Goal: Task Accomplishment & Management: Manage account settings

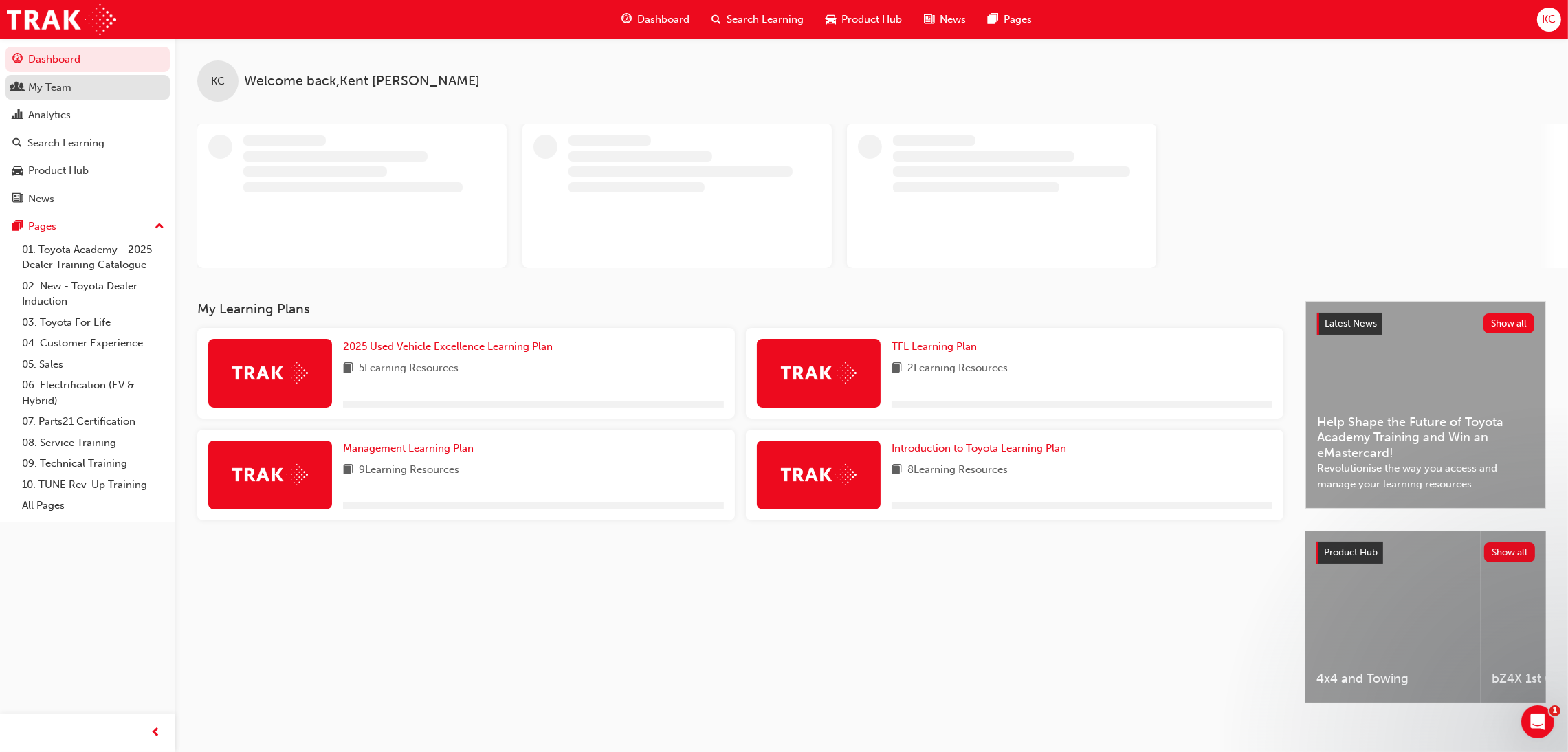
click at [59, 92] on div "My Team" at bounding box center [49, 88] width 43 height 16
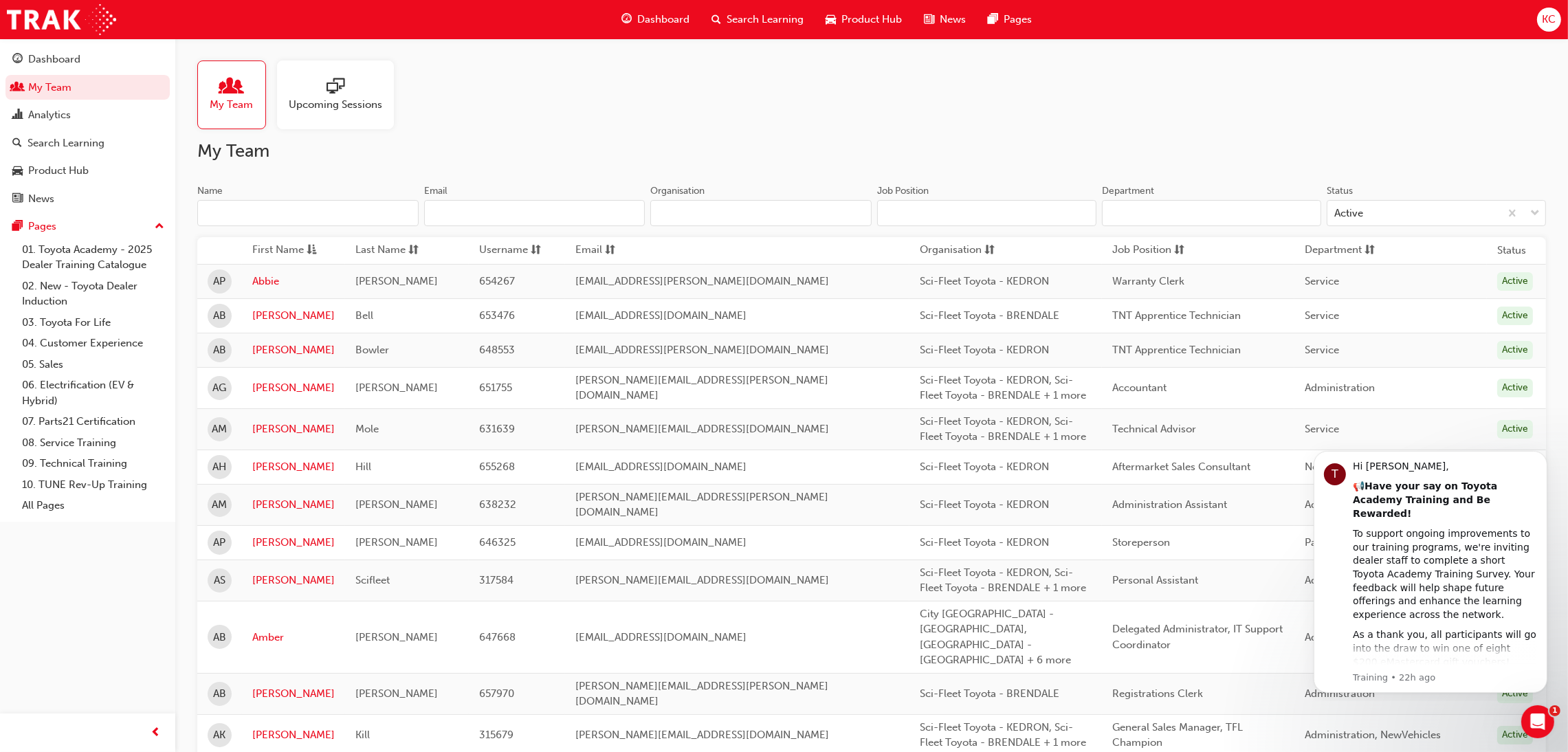
click at [266, 218] on input "Name" at bounding box center [307, 213] width 221 height 26
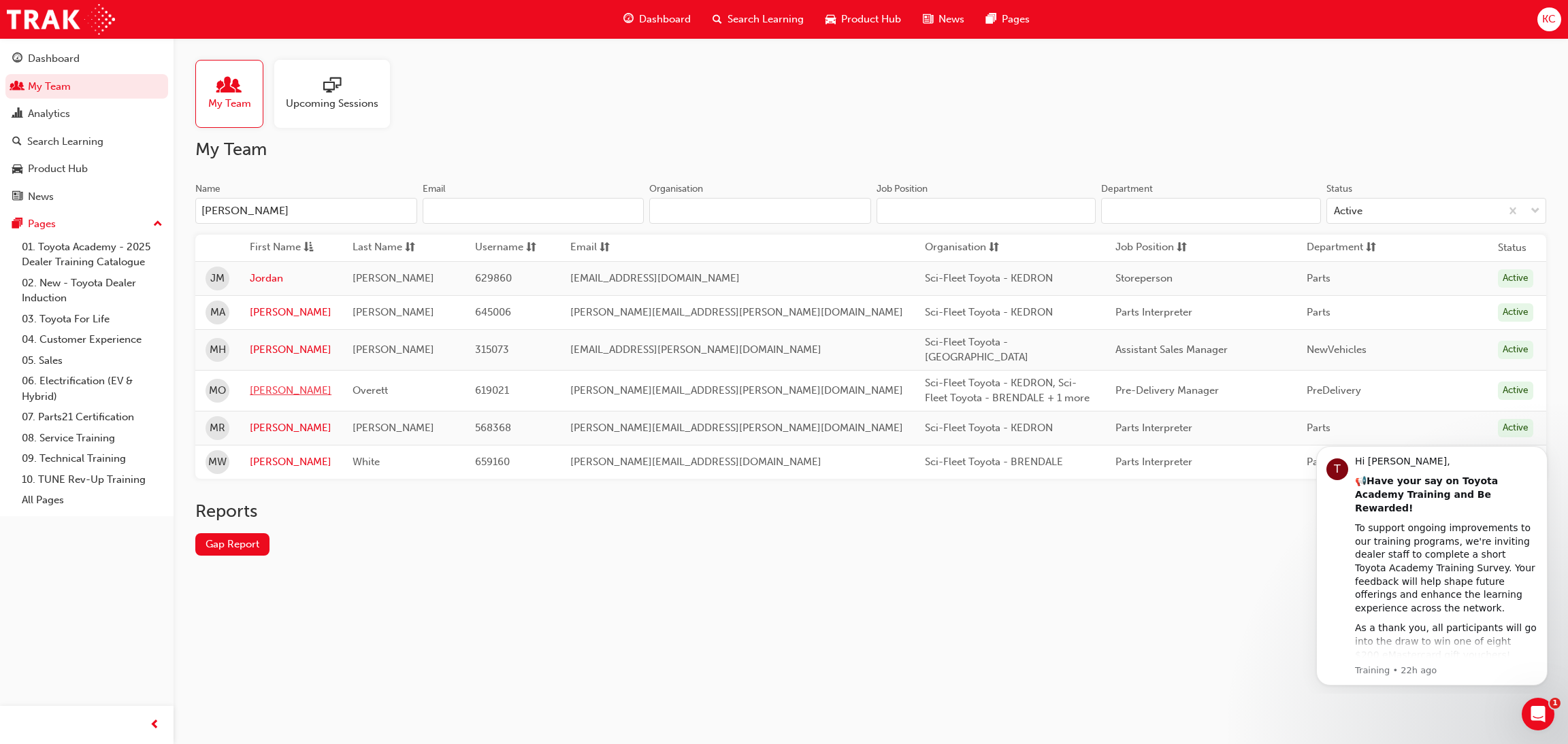
type input "[PERSON_NAME]"
click at [273, 387] on link "[PERSON_NAME]" at bounding box center [290, 391] width 82 height 15
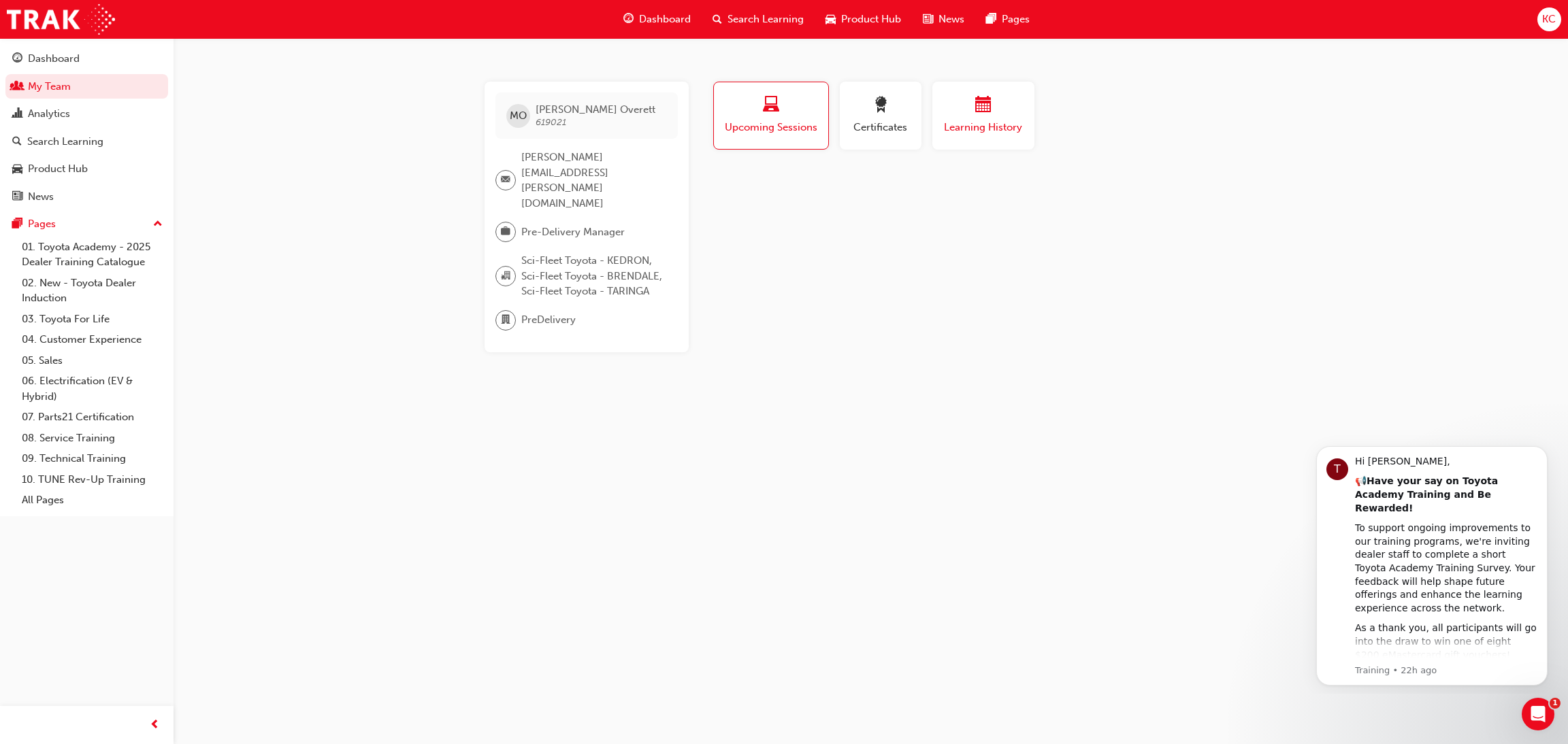
click at [971, 115] on div "button" at bounding box center [983, 107] width 82 height 21
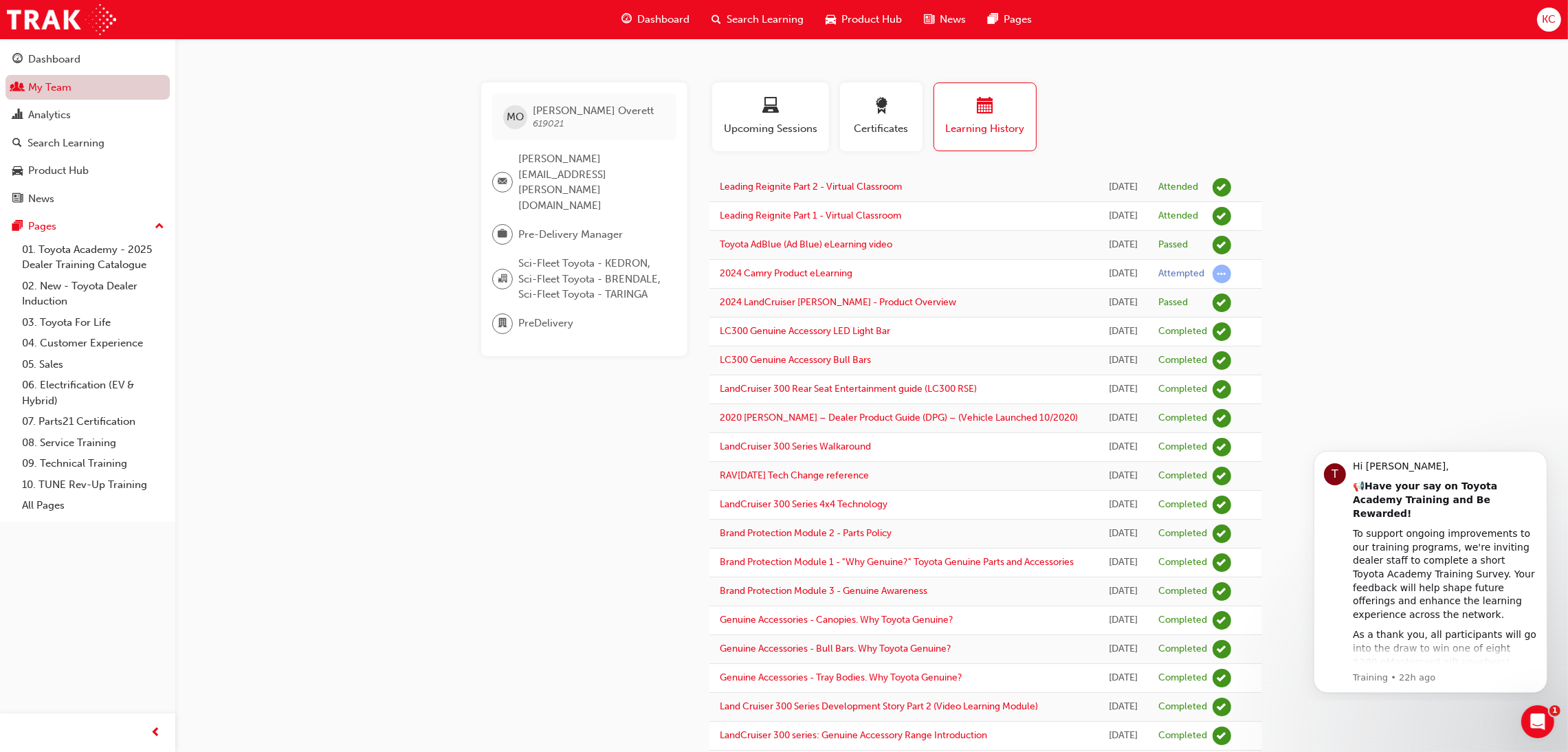
drag, startPoint x: 55, startPoint y: 86, endPoint x: 92, endPoint y: 92, distance: 37.5
click at [54, 86] on link "My Team" at bounding box center [88, 88] width 164 height 25
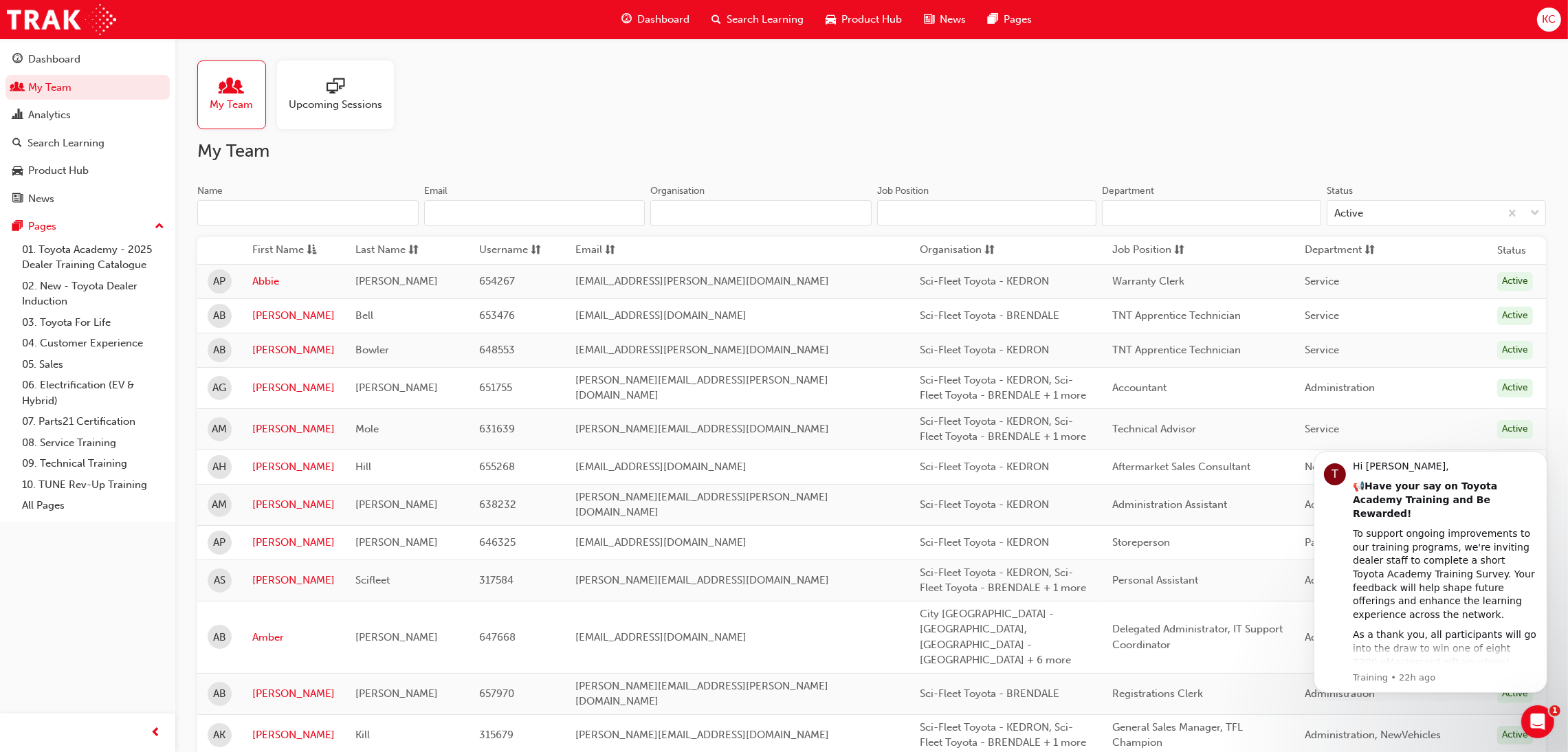
click at [273, 212] on input "Name" at bounding box center [307, 213] width 221 height 26
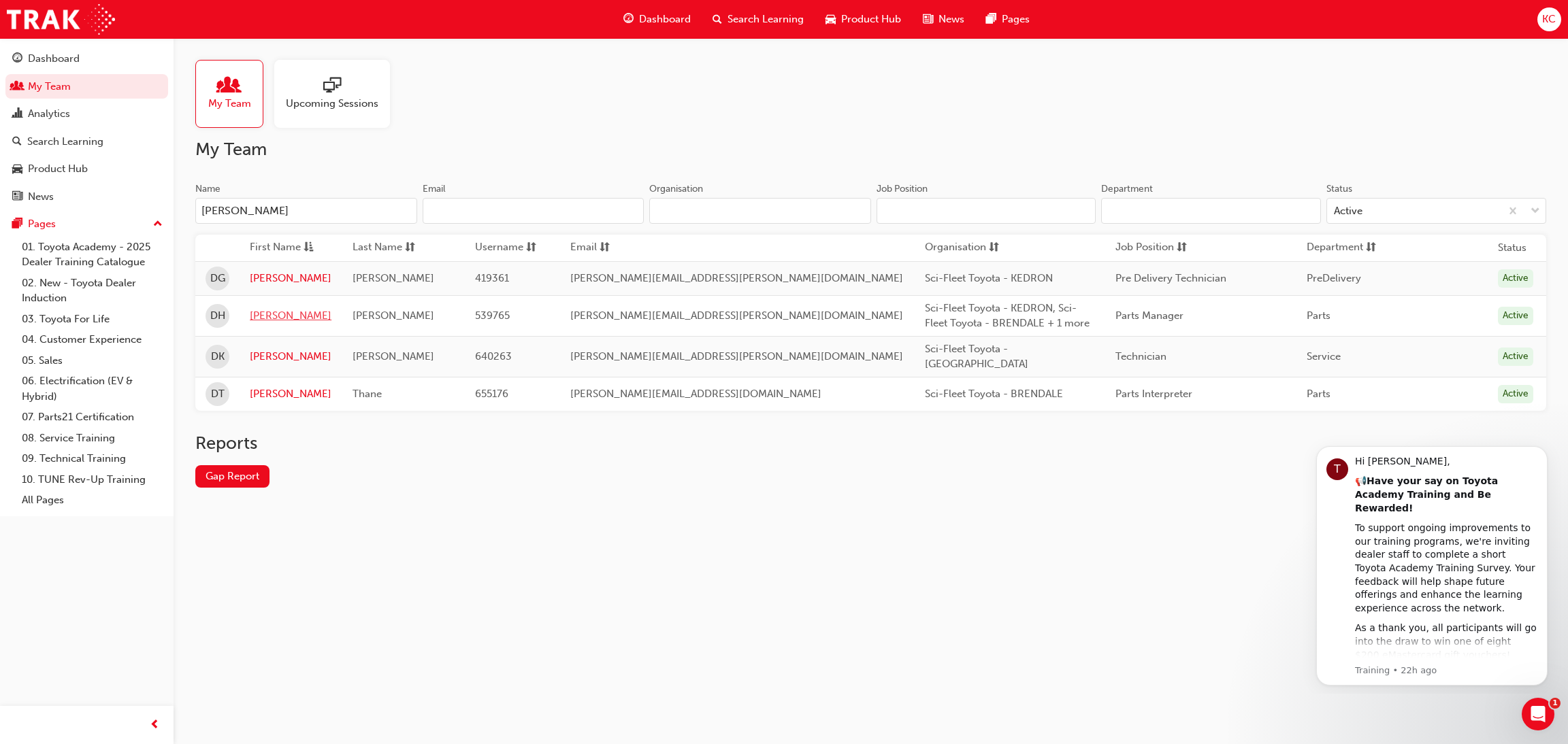
type input "[PERSON_NAME]"
click at [276, 317] on link "[PERSON_NAME]" at bounding box center [290, 316] width 82 height 15
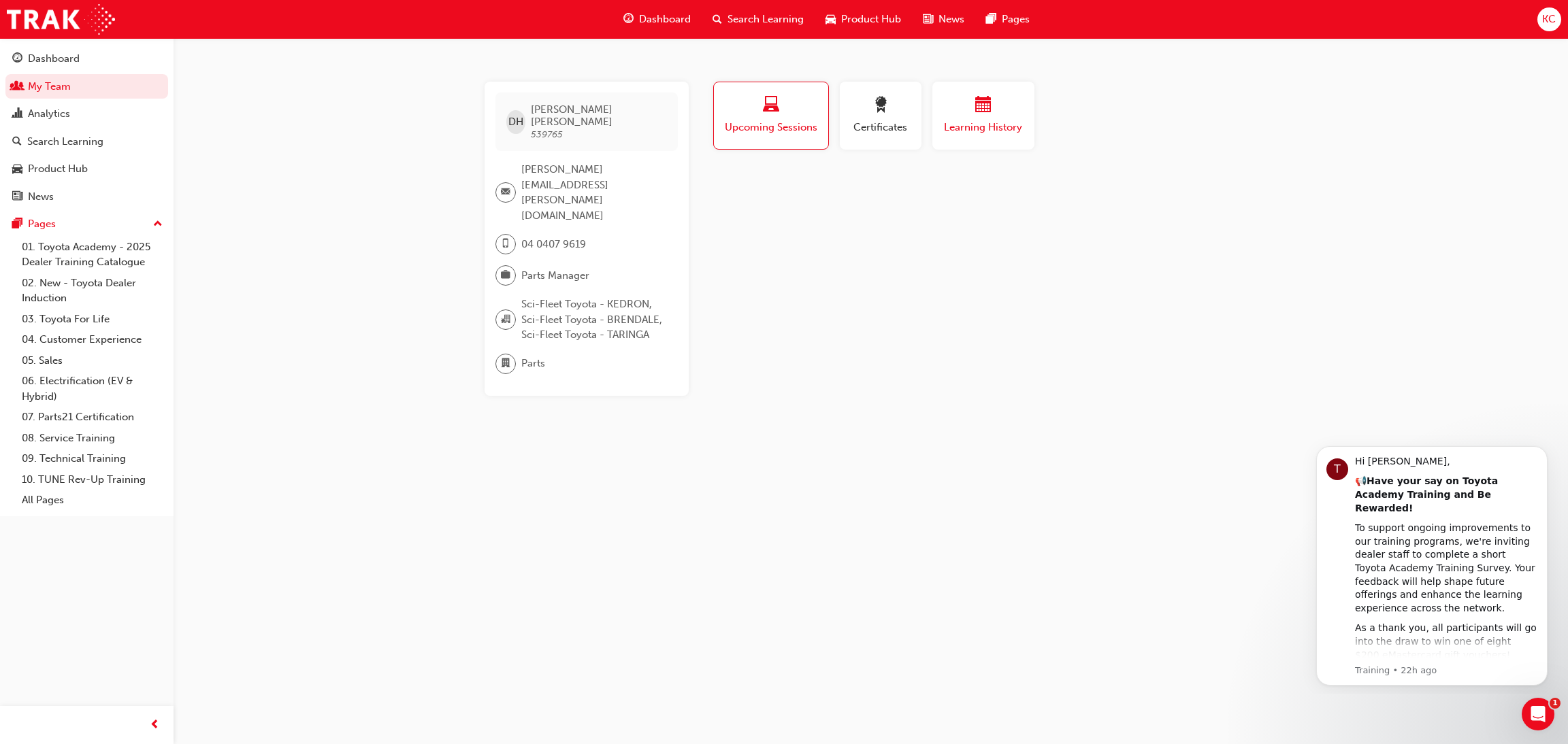
click at [965, 126] on span "Learning History" at bounding box center [983, 127] width 82 height 15
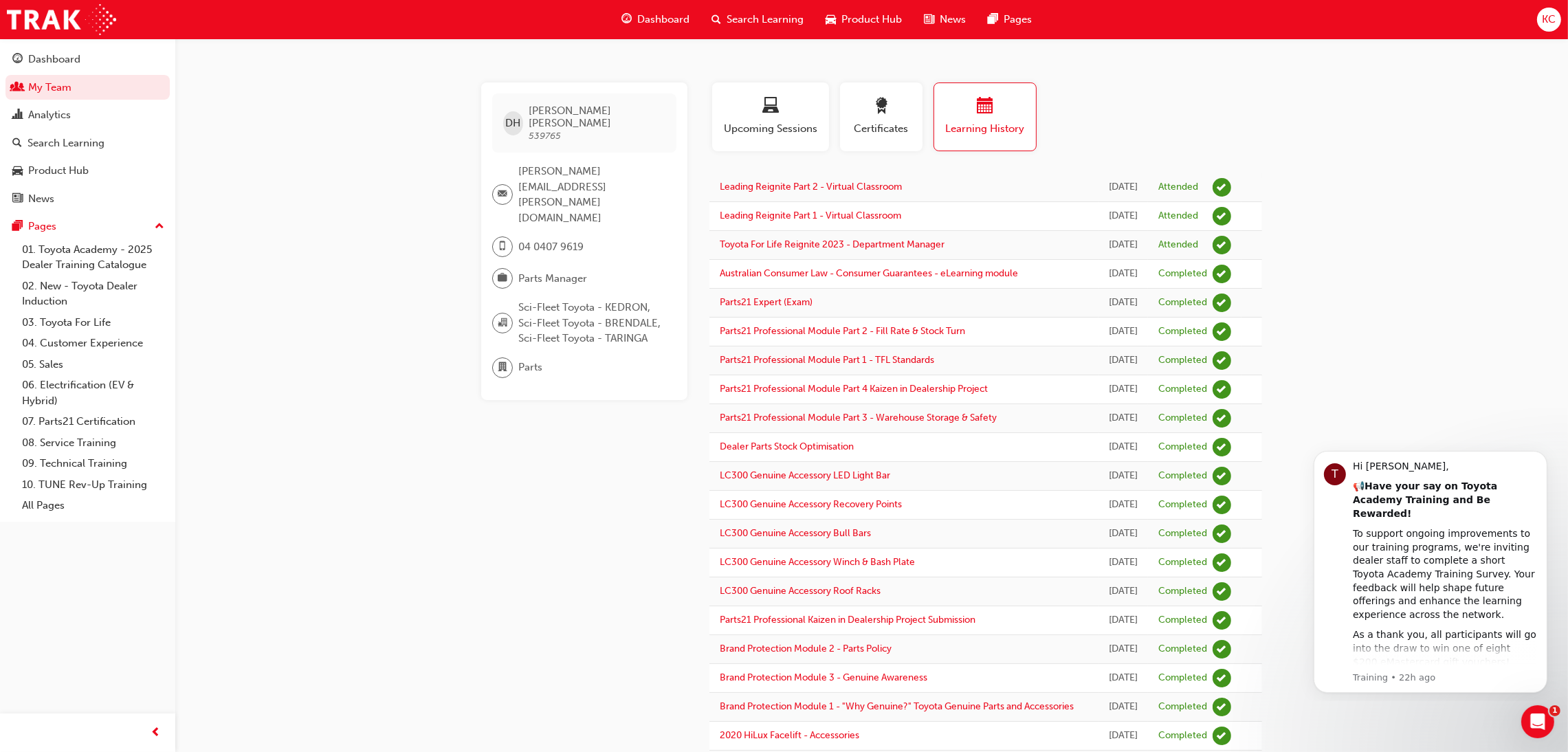
click at [64, 86] on link "My Team" at bounding box center [88, 88] width 164 height 25
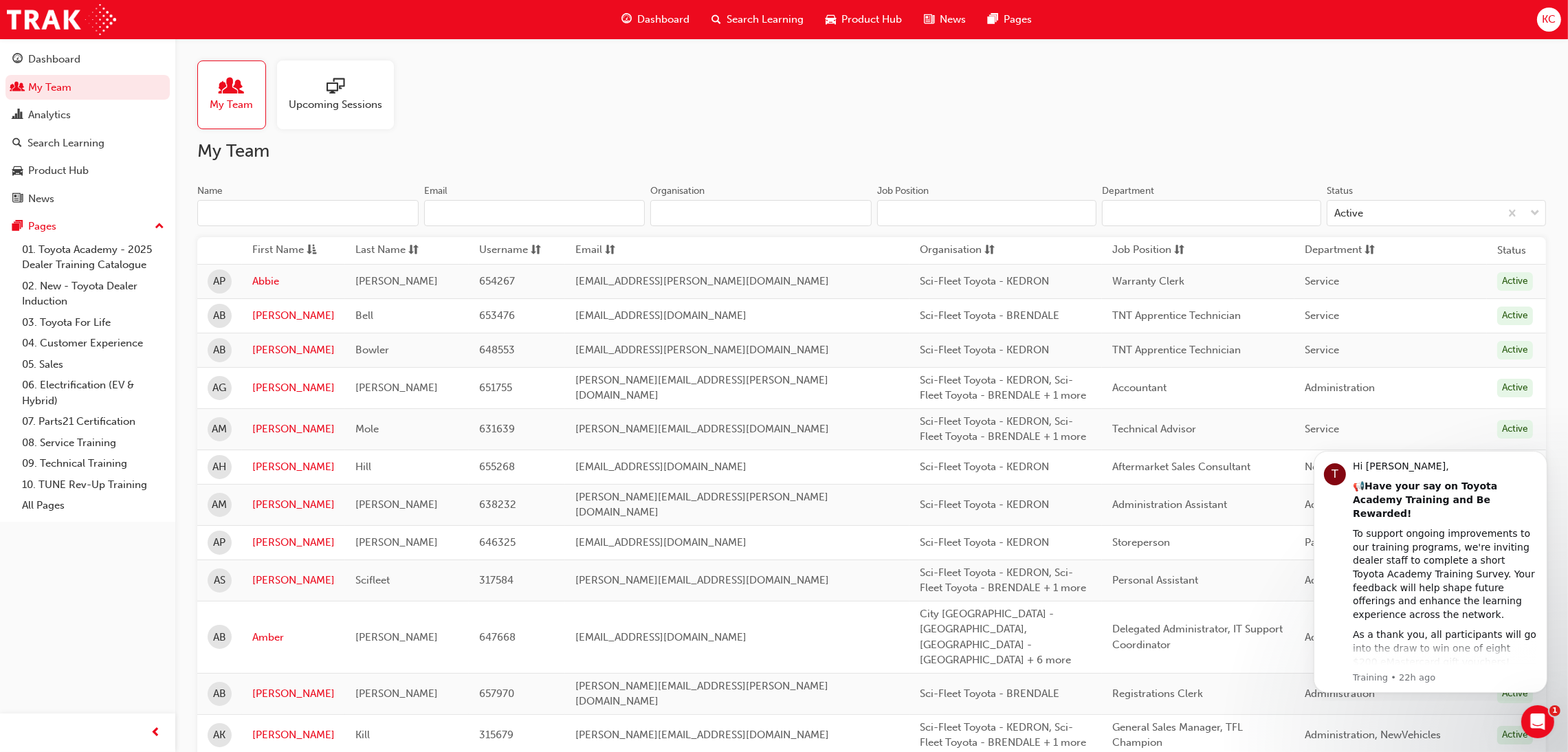
click at [328, 212] on input "Name" at bounding box center [307, 213] width 221 height 26
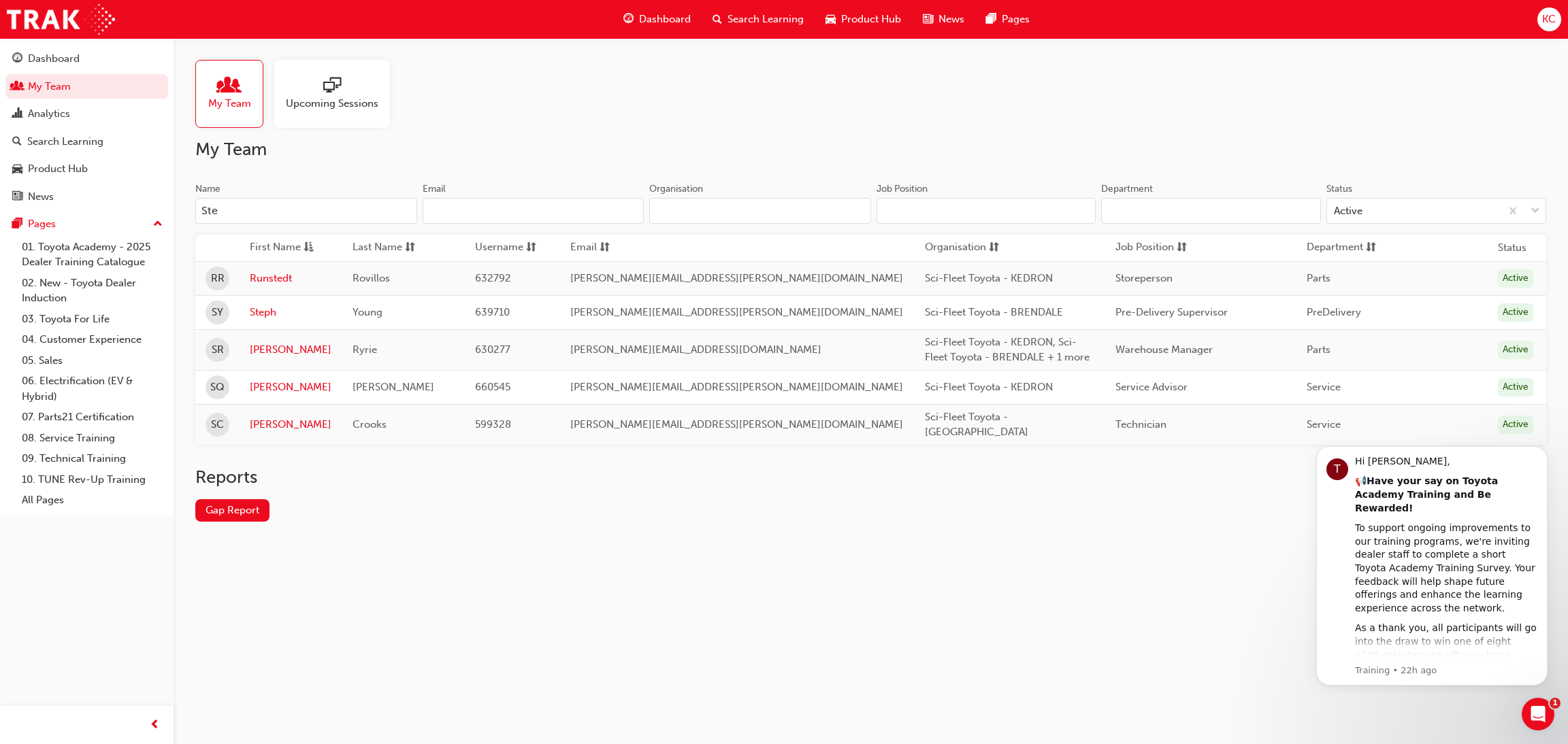
type input "Ste"
click at [273, 349] on link "[PERSON_NAME]" at bounding box center [290, 350] width 82 height 15
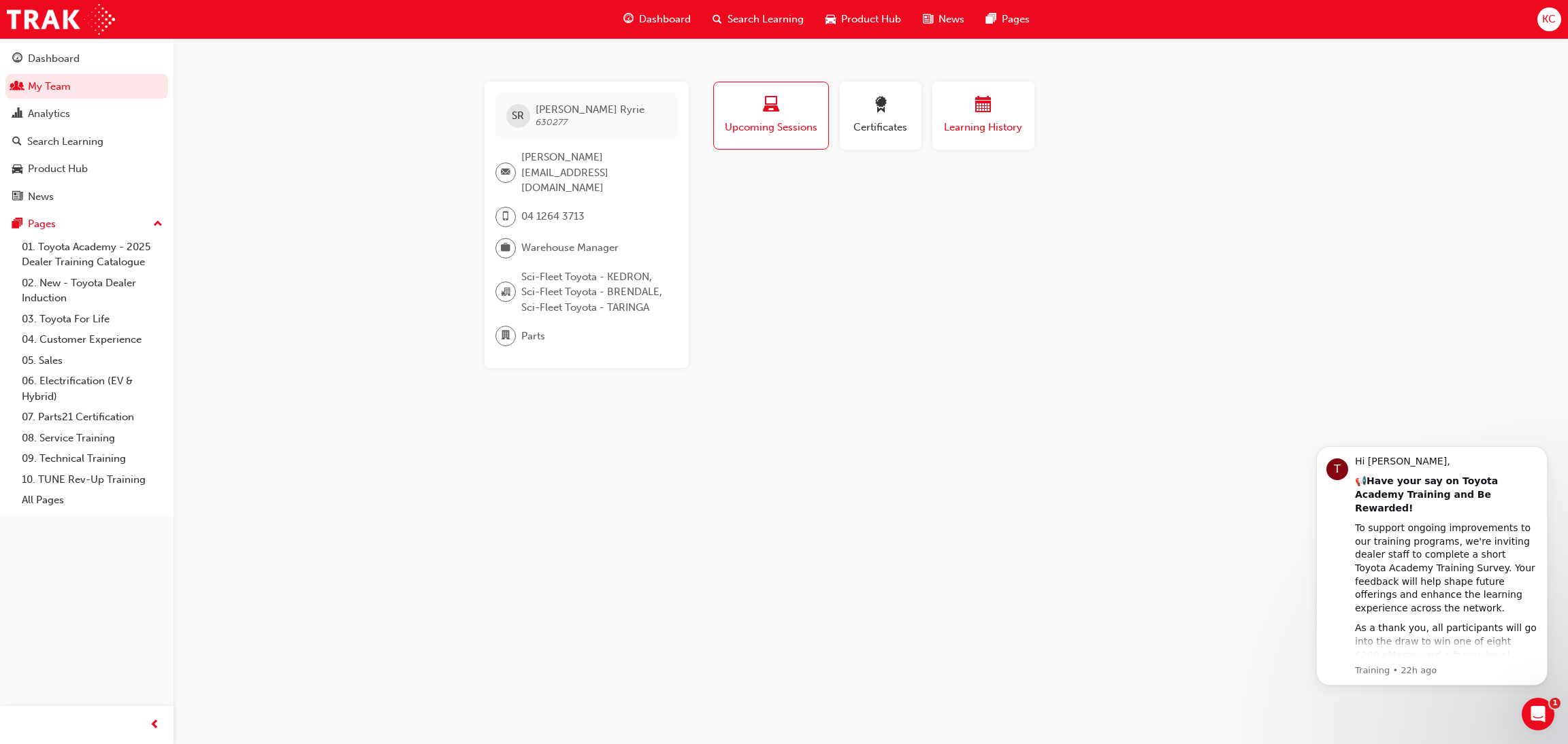
click at [954, 129] on span "Learning History" at bounding box center [983, 127] width 82 height 15
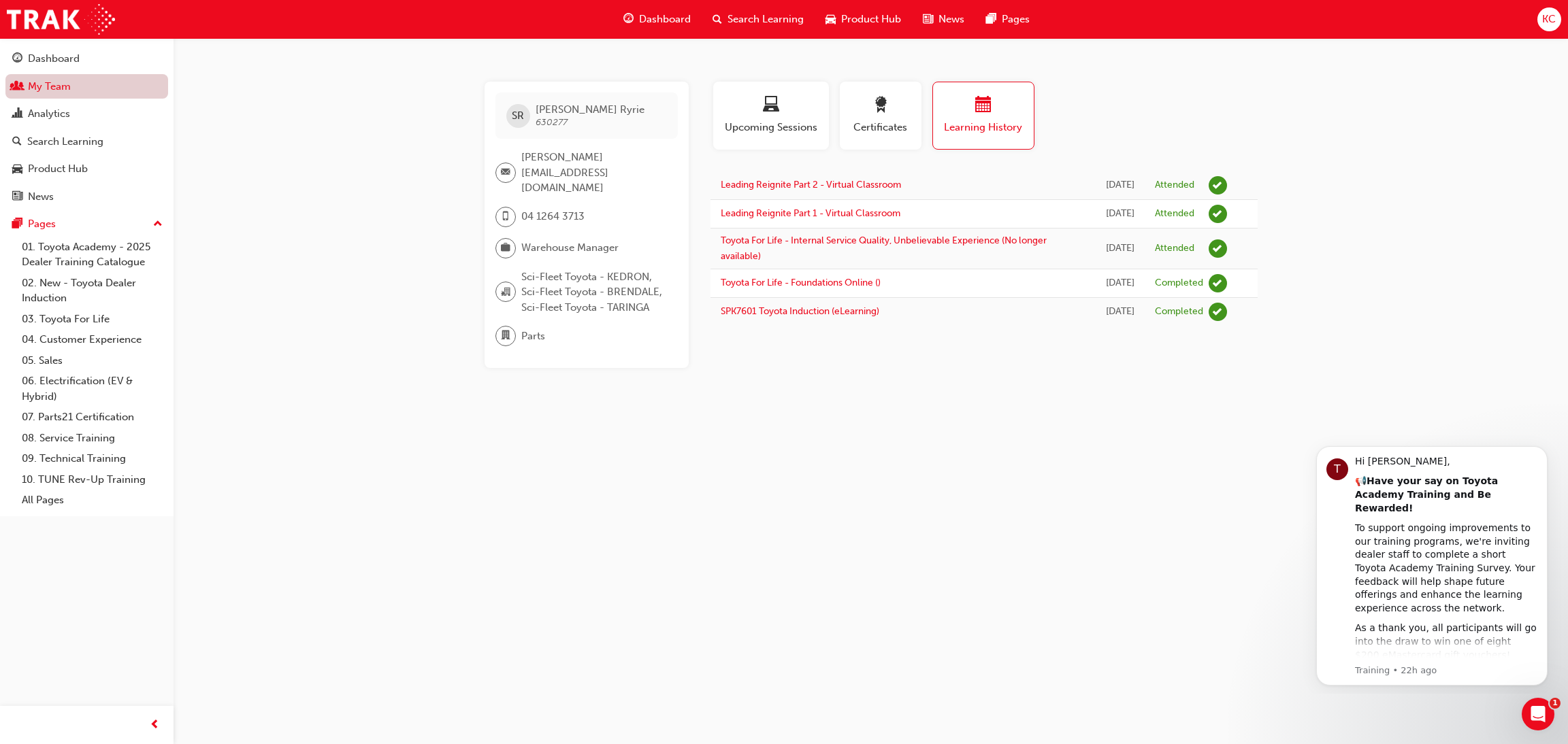
click at [59, 89] on link "My Team" at bounding box center [87, 87] width 162 height 25
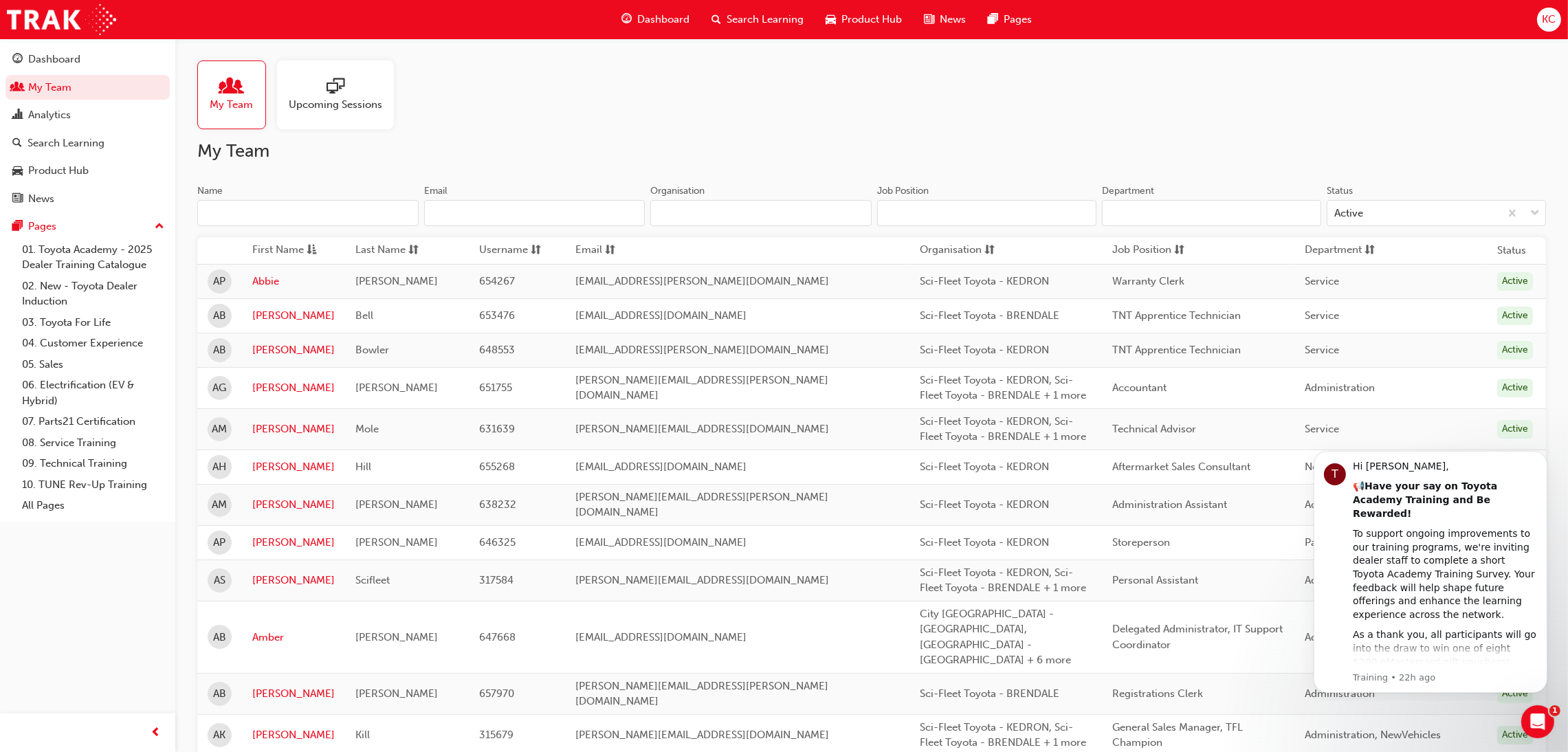
click at [278, 216] on input "Name" at bounding box center [307, 213] width 221 height 26
type input "[PERSON_NAME]"
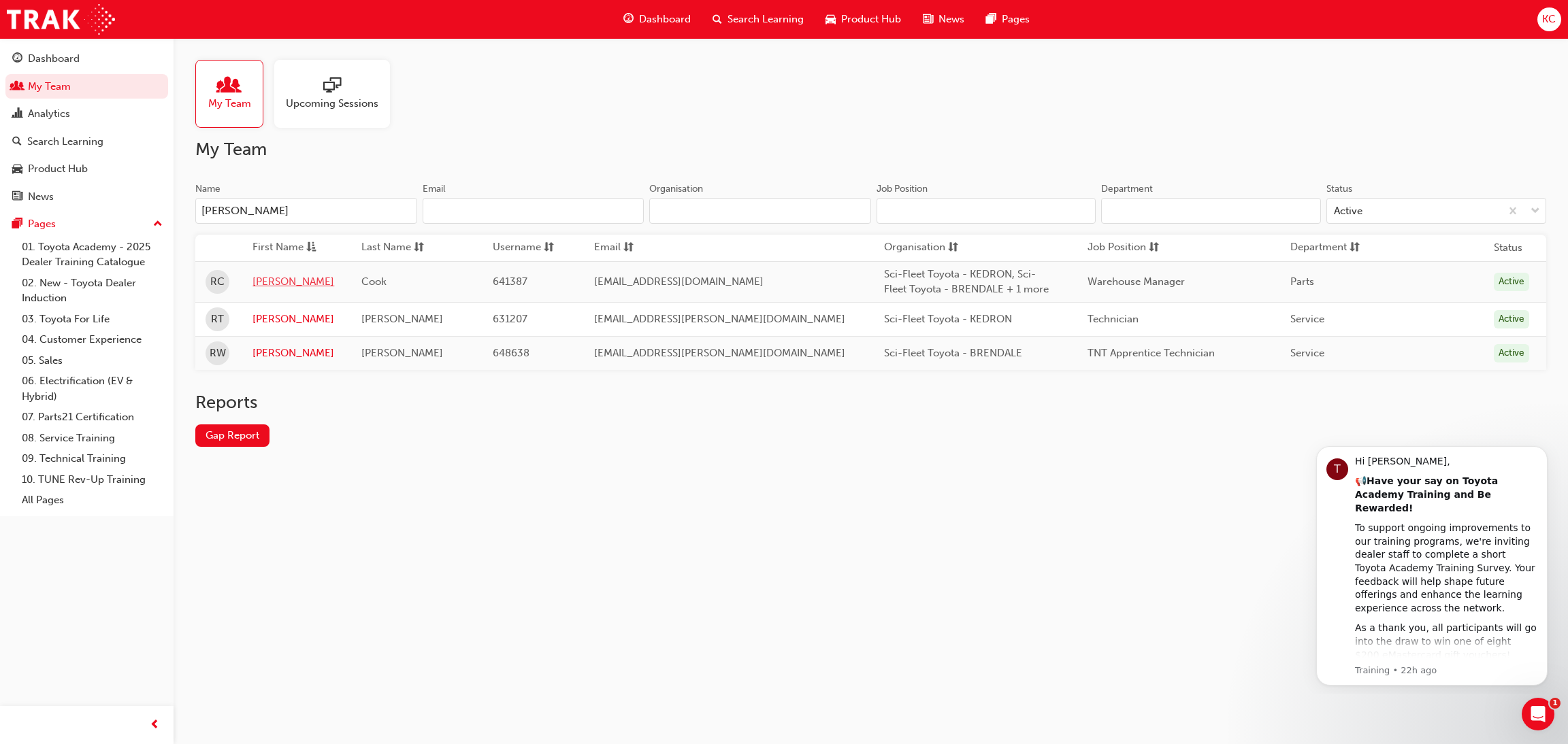
click at [271, 281] on link "[PERSON_NAME]" at bounding box center [297, 282] width 88 height 15
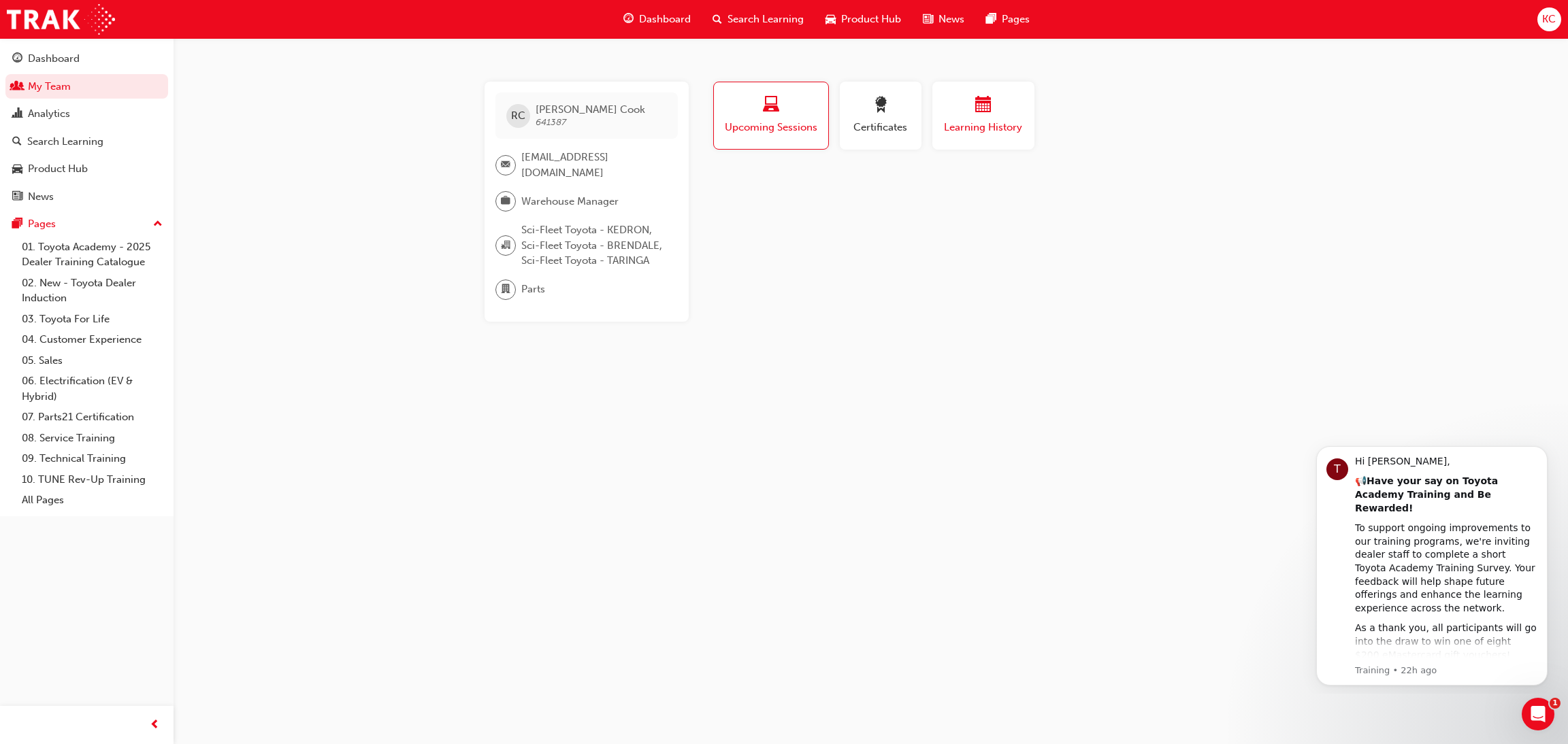
click at [964, 122] on span "Learning History" at bounding box center [983, 127] width 82 height 15
